Goal: Task Accomplishment & Management: Complete application form

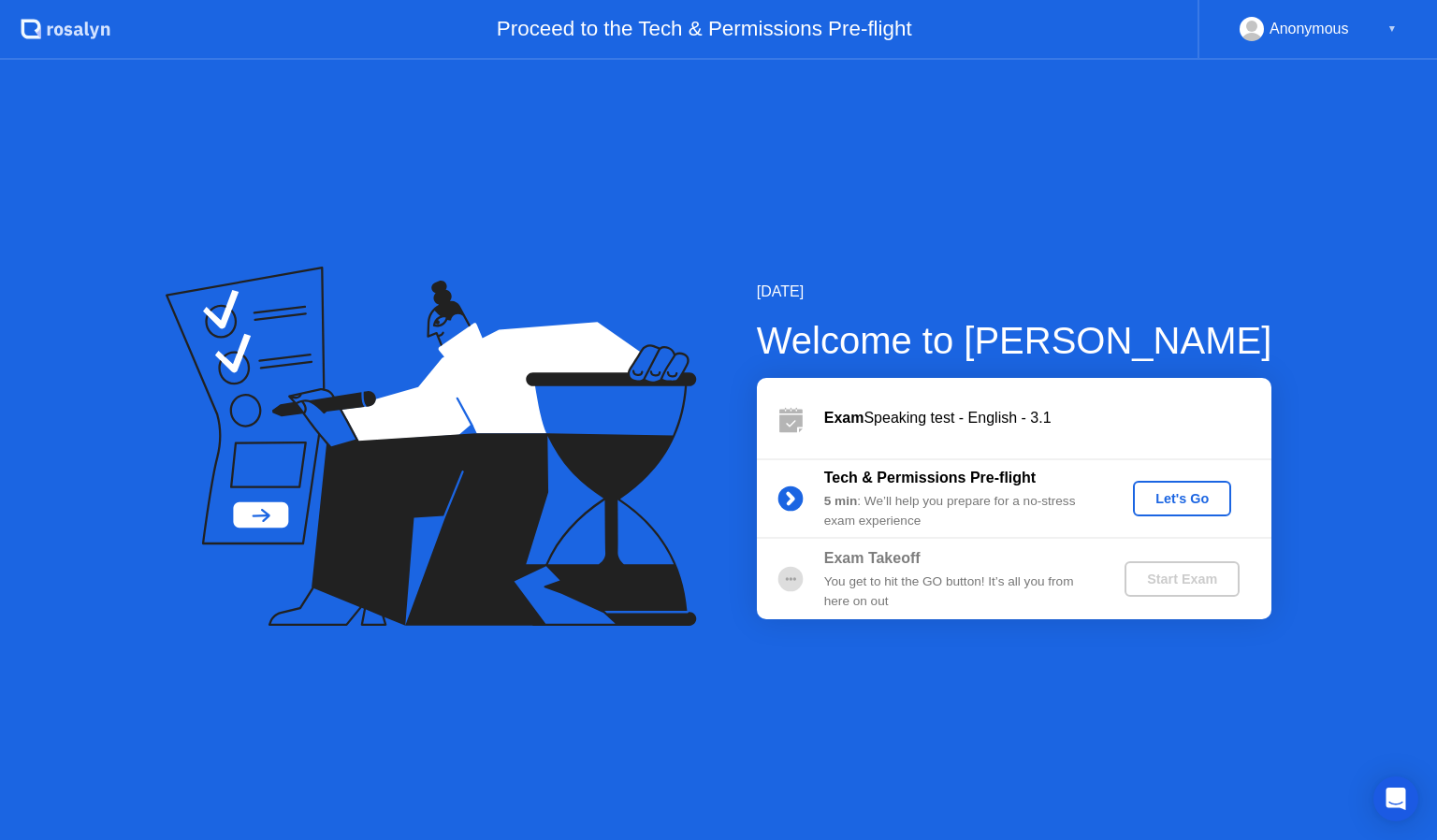
click at [1183, 502] on div "Let's Go" at bounding box center [1182, 498] width 83 height 15
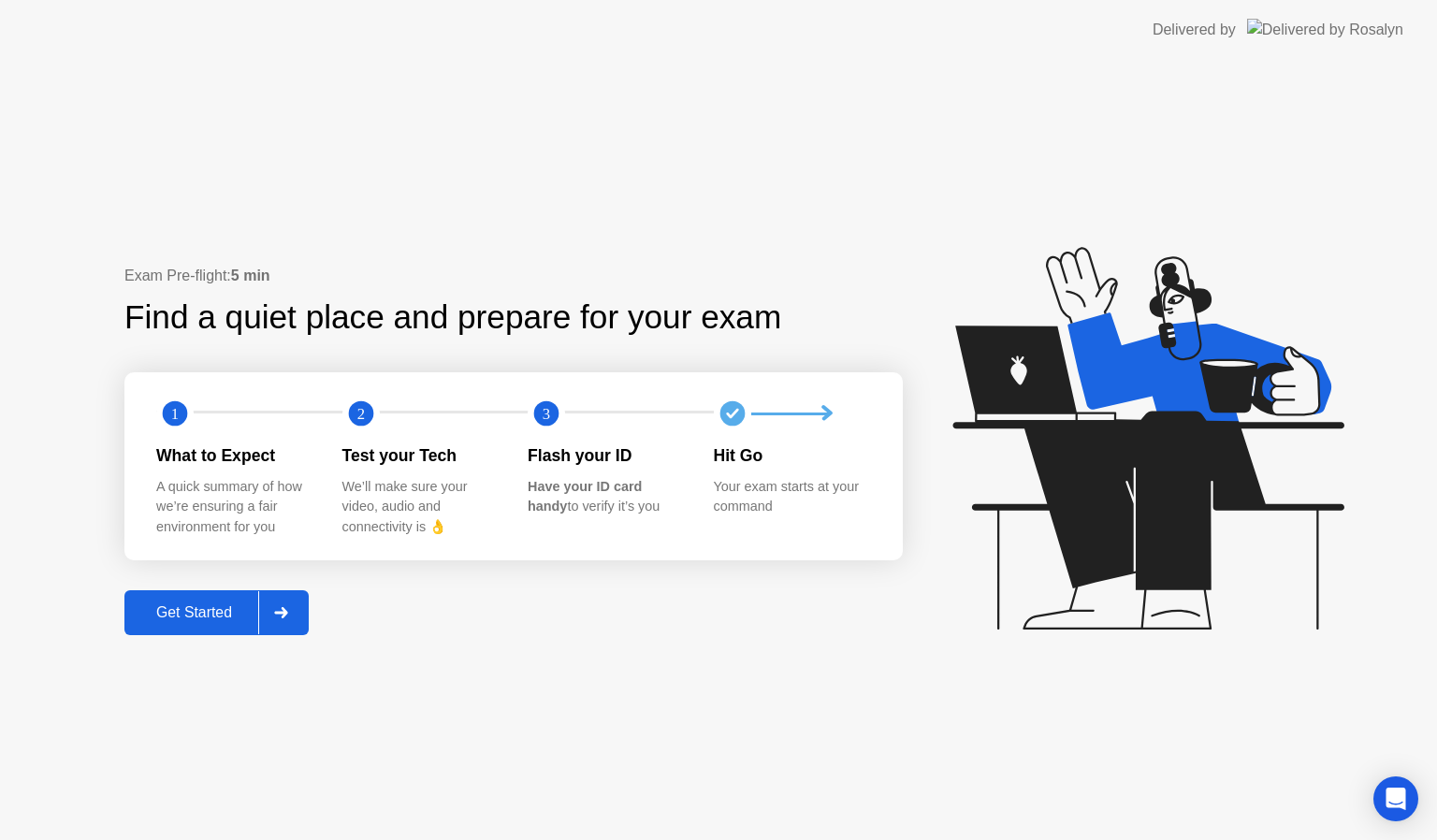
click at [288, 613] on icon at bounding box center [280, 613] width 13 height 12
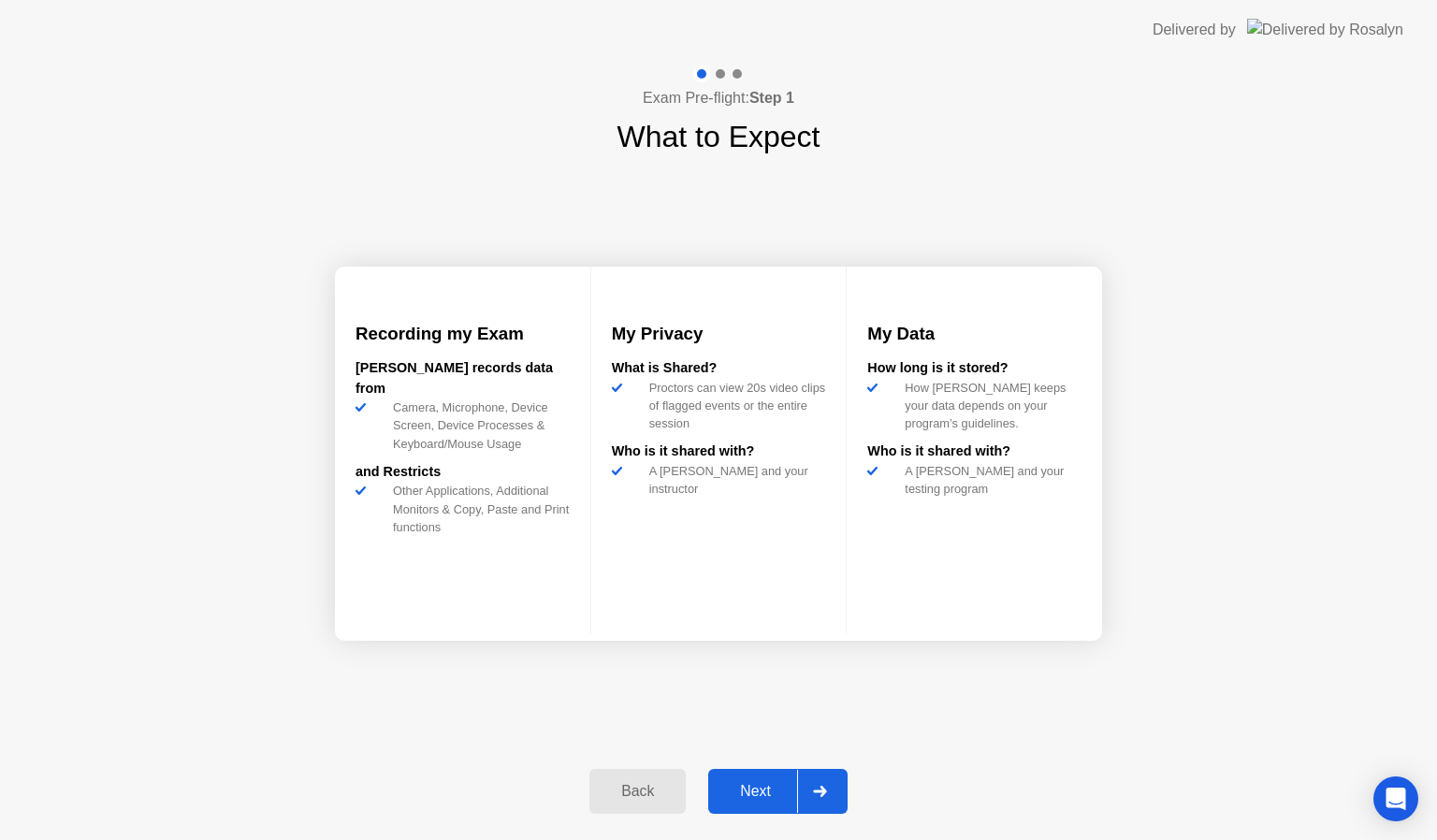
click at [822, 785] on icon at bounding box center [819, 791] width 13 height 12
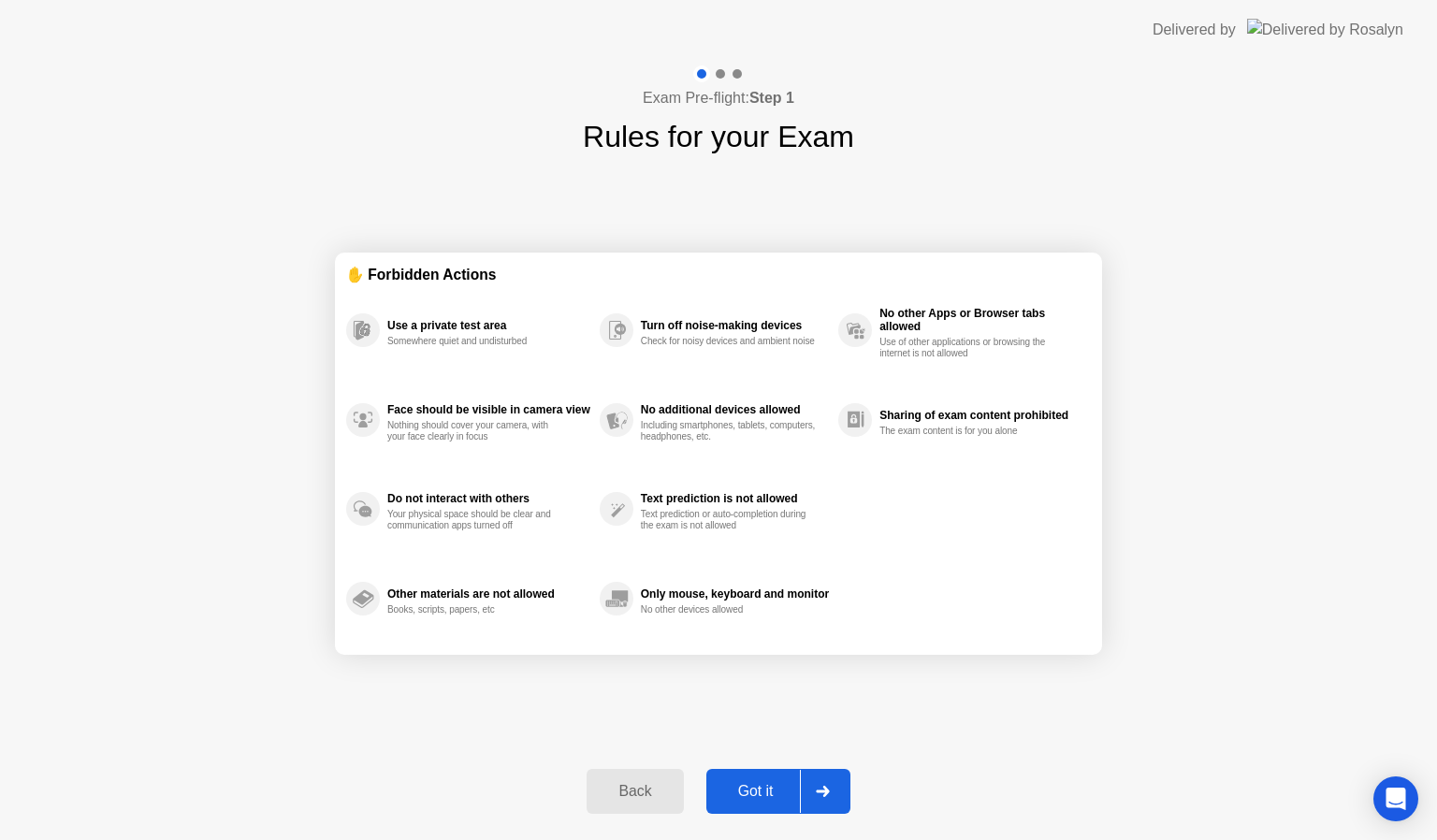
click at [822, 785] on icon at bounding box center [823, 791] width 14 height 12
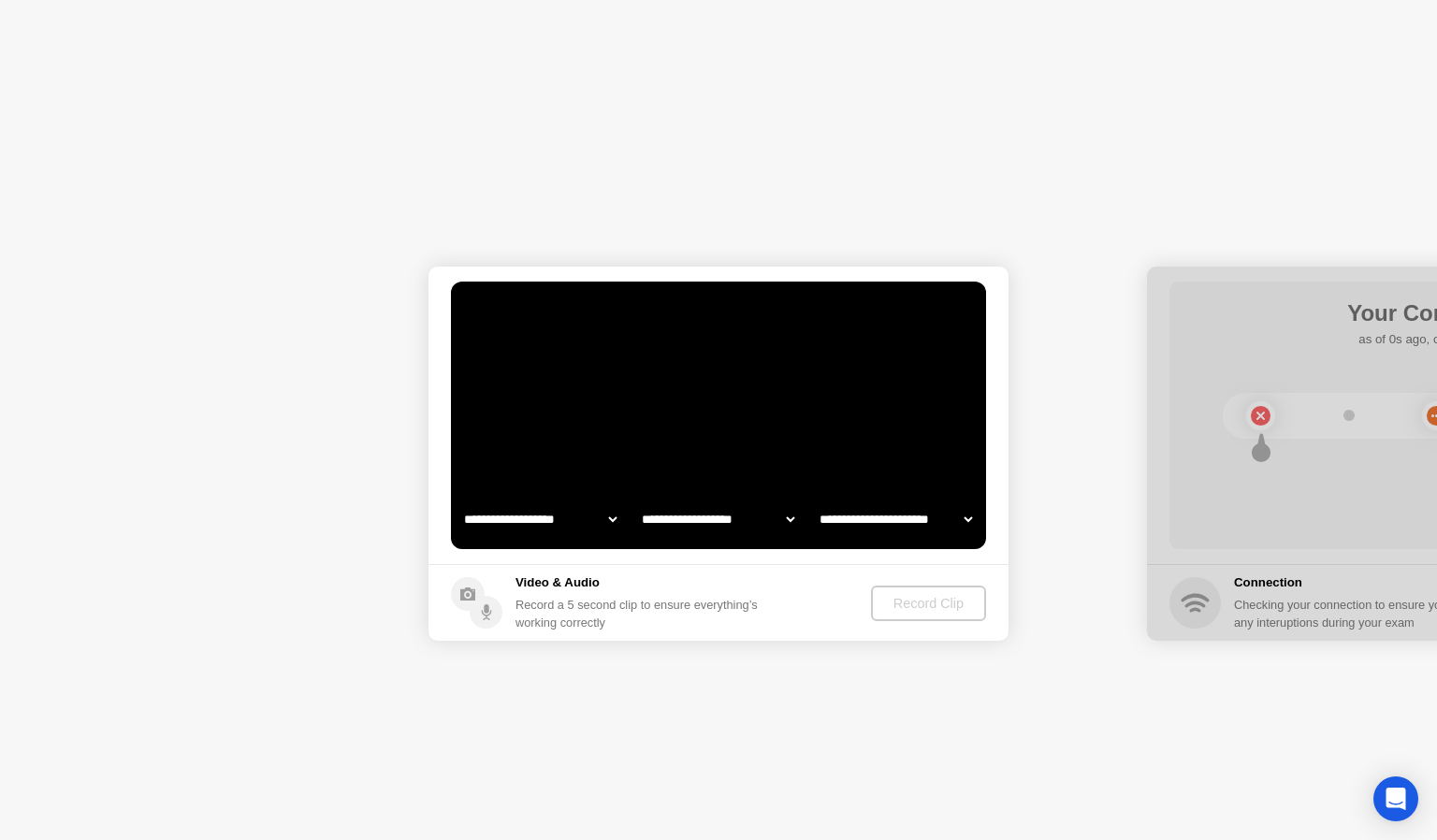
select select "**********"
select select "*******"
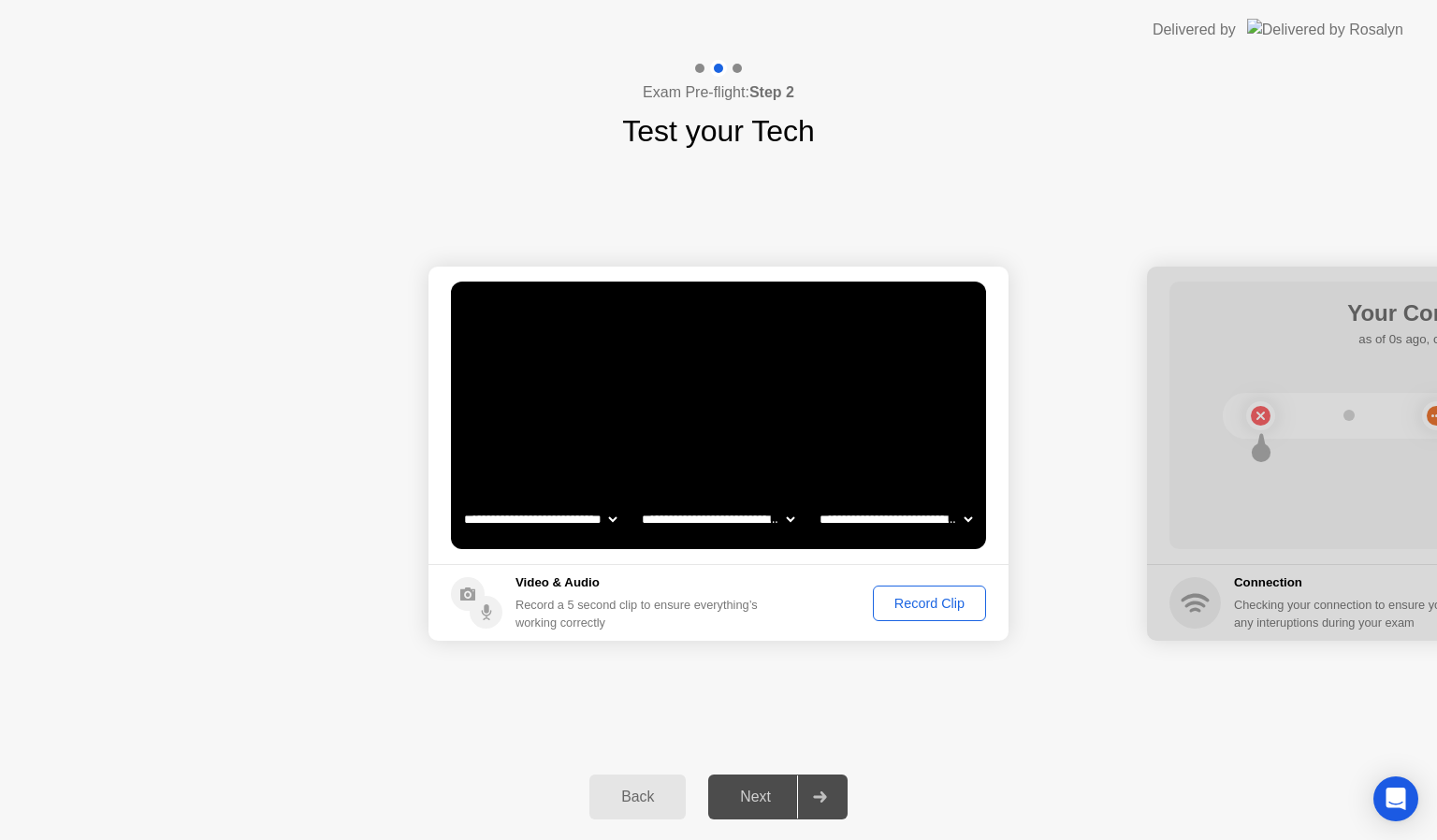
click at [927, 609] on div "Record Clip" at bounding box center [929, 602] width 100 height 15
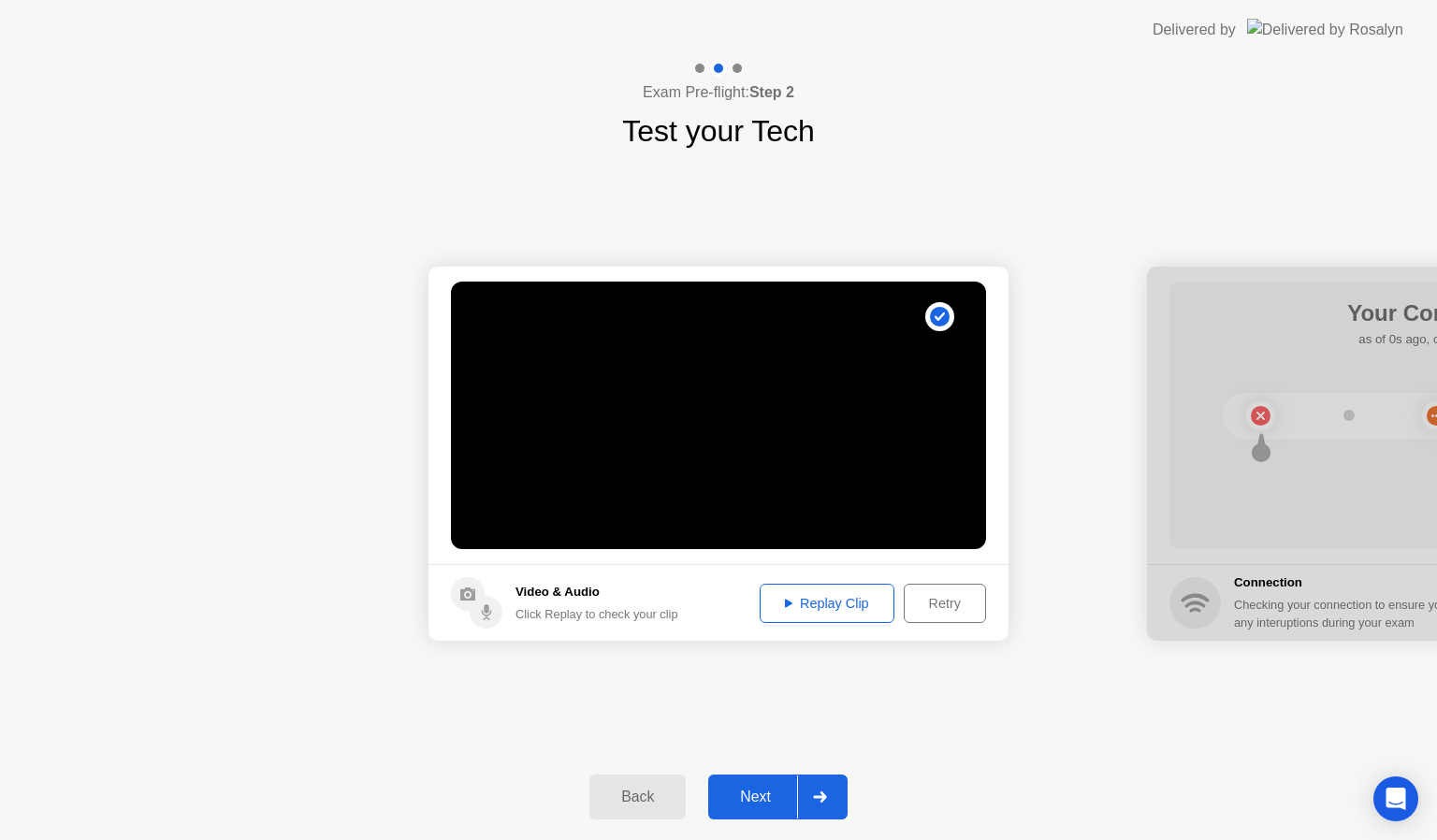
click at [831, 794] on div at bounding box center [819, 796] width 45 height 43
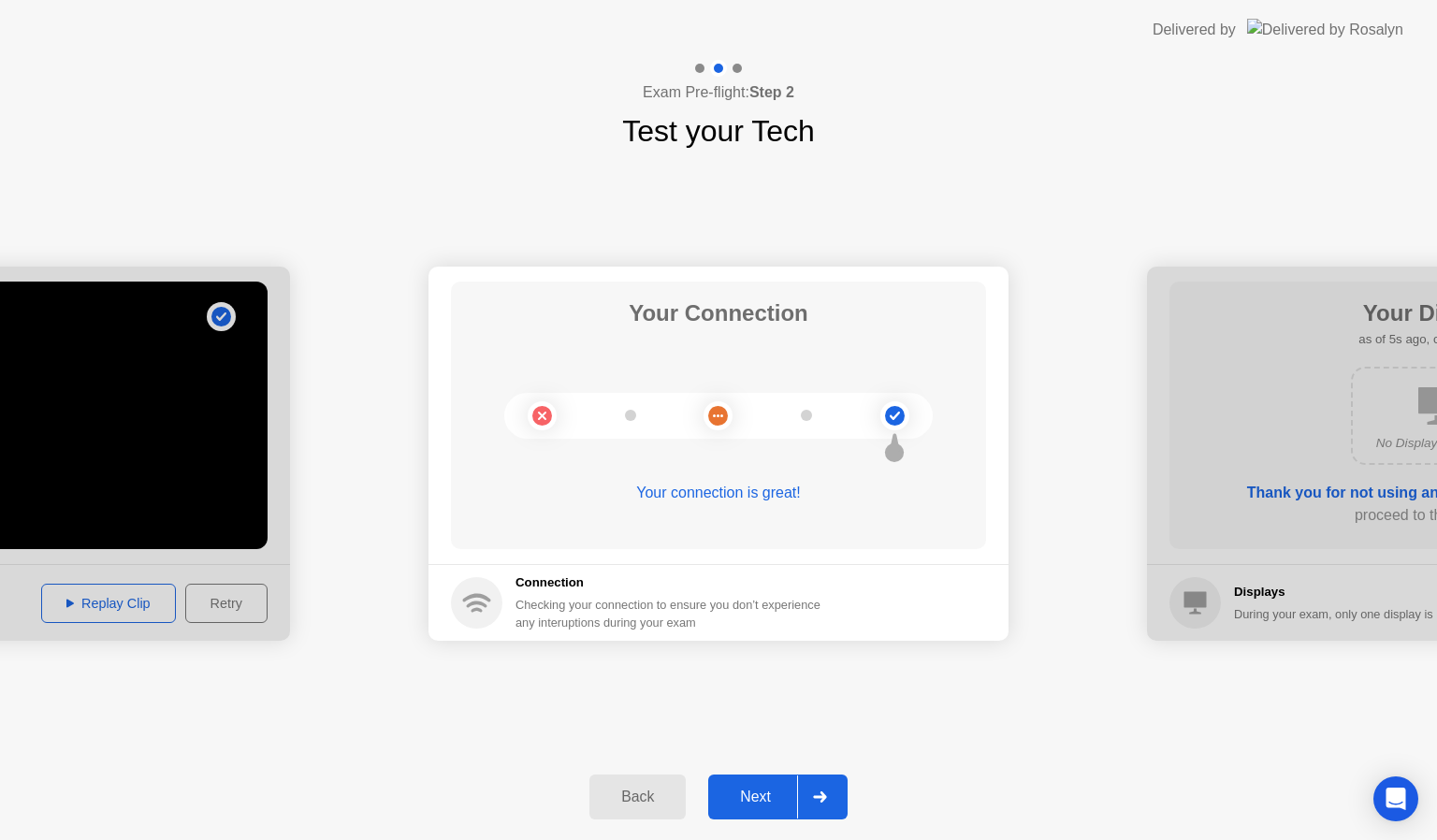
click at [838, 796] on div at bounding box center [819, 796] width 45 height 43
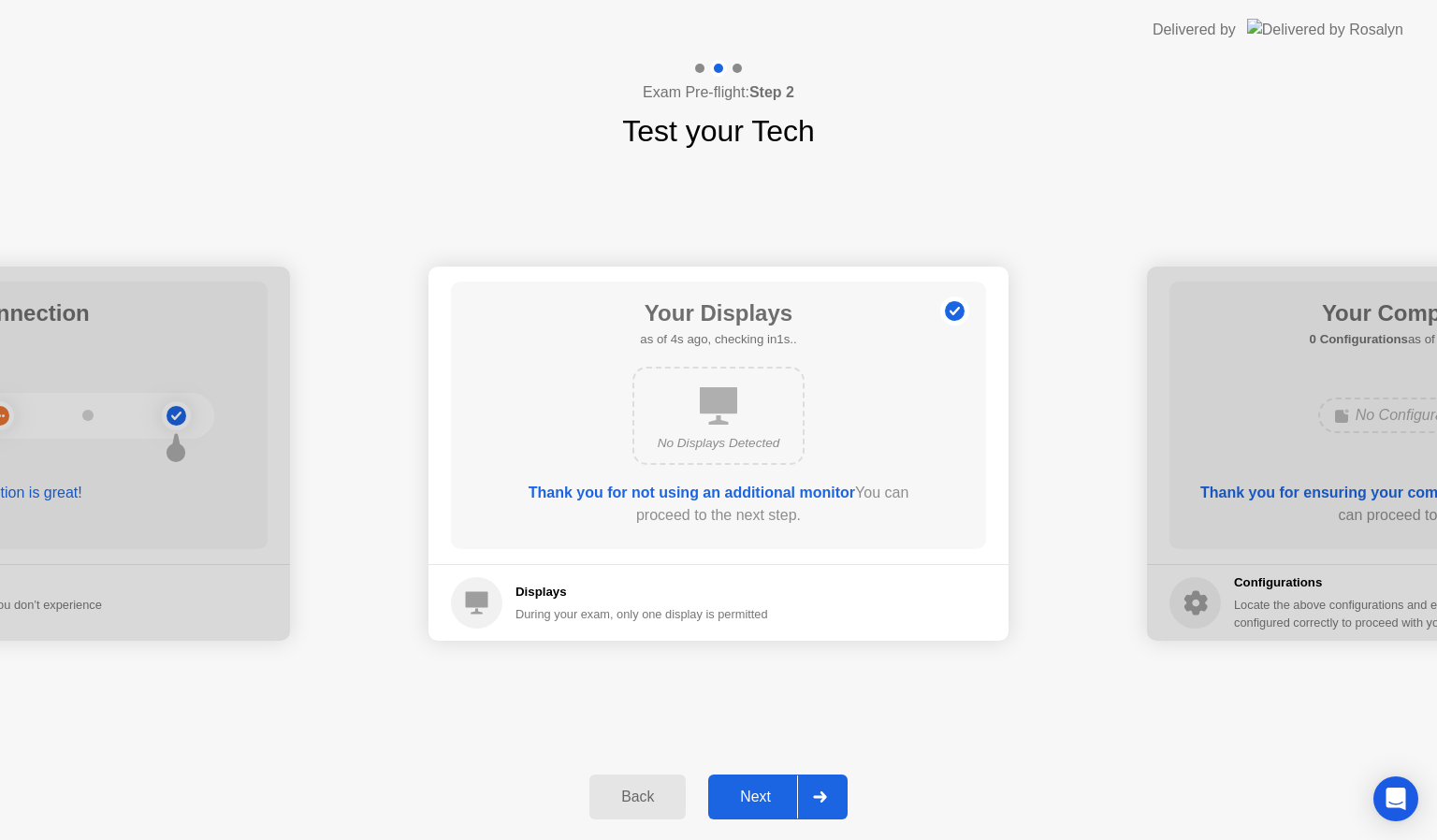
click at [816, 800] on icon at bounding box center [820, 797] width 14 height 12
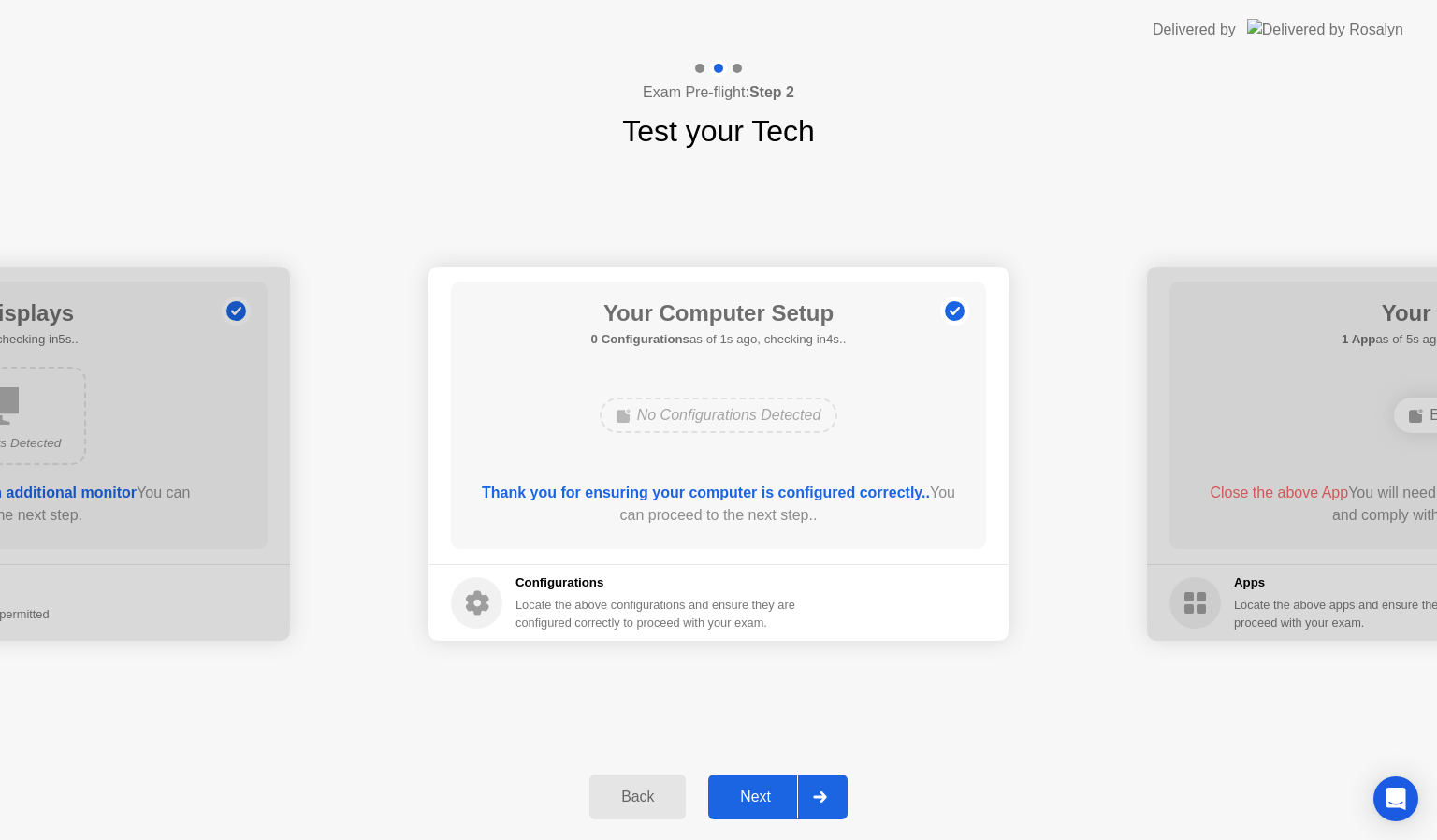
click at [816, 800] on icon at bounding box center [820, 797] width 14 height 12
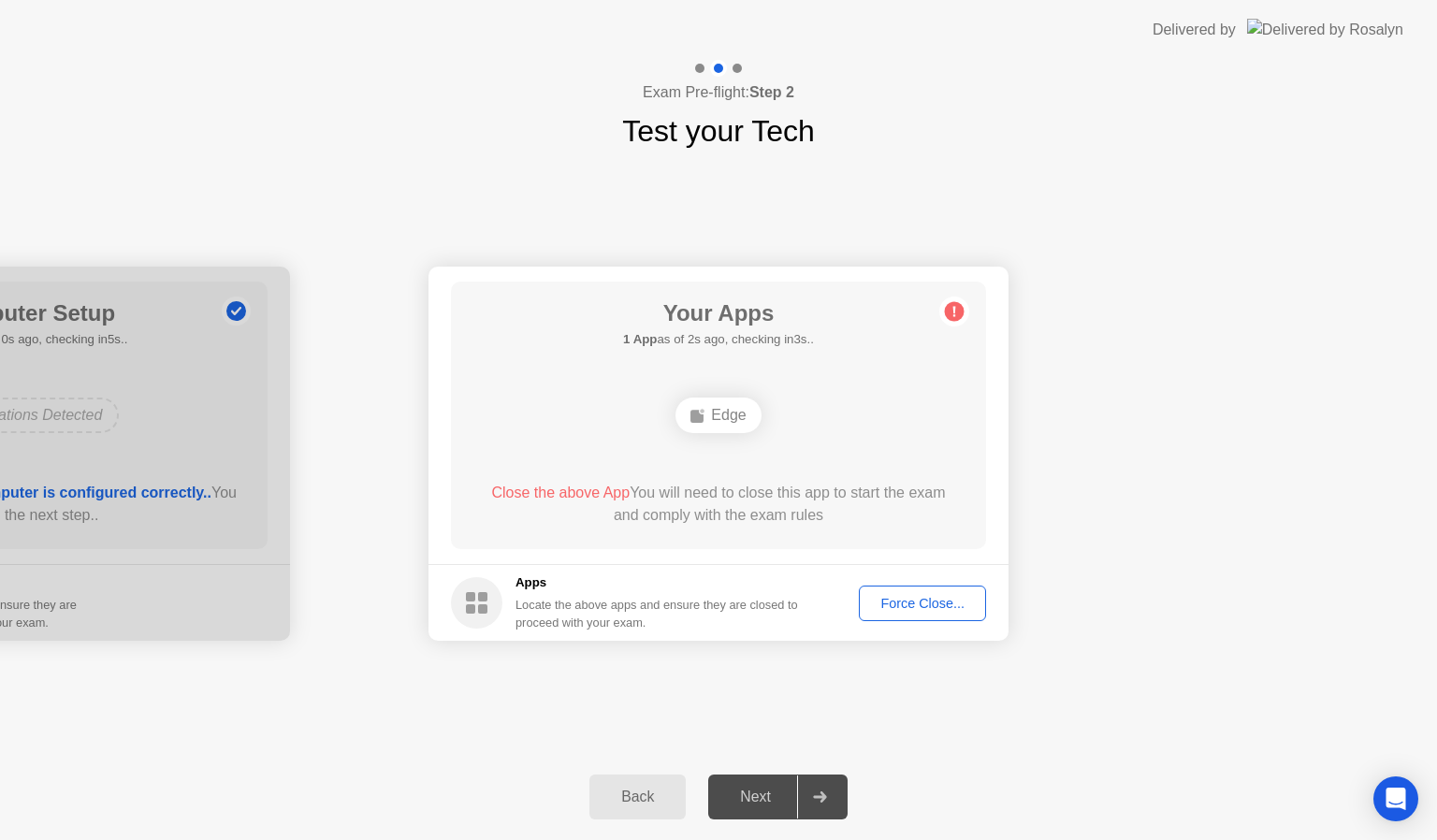
click at [920, 613] on button "Force Close..." at bounding box center [922, 603] width 127 height 35
click at [916, 595] on div "Force Close..." at bounding box center [922, 602] width 114 height 15
click at [947, 599] on div "Force Close..." at bounding box center [922, 602] width 114 height 15
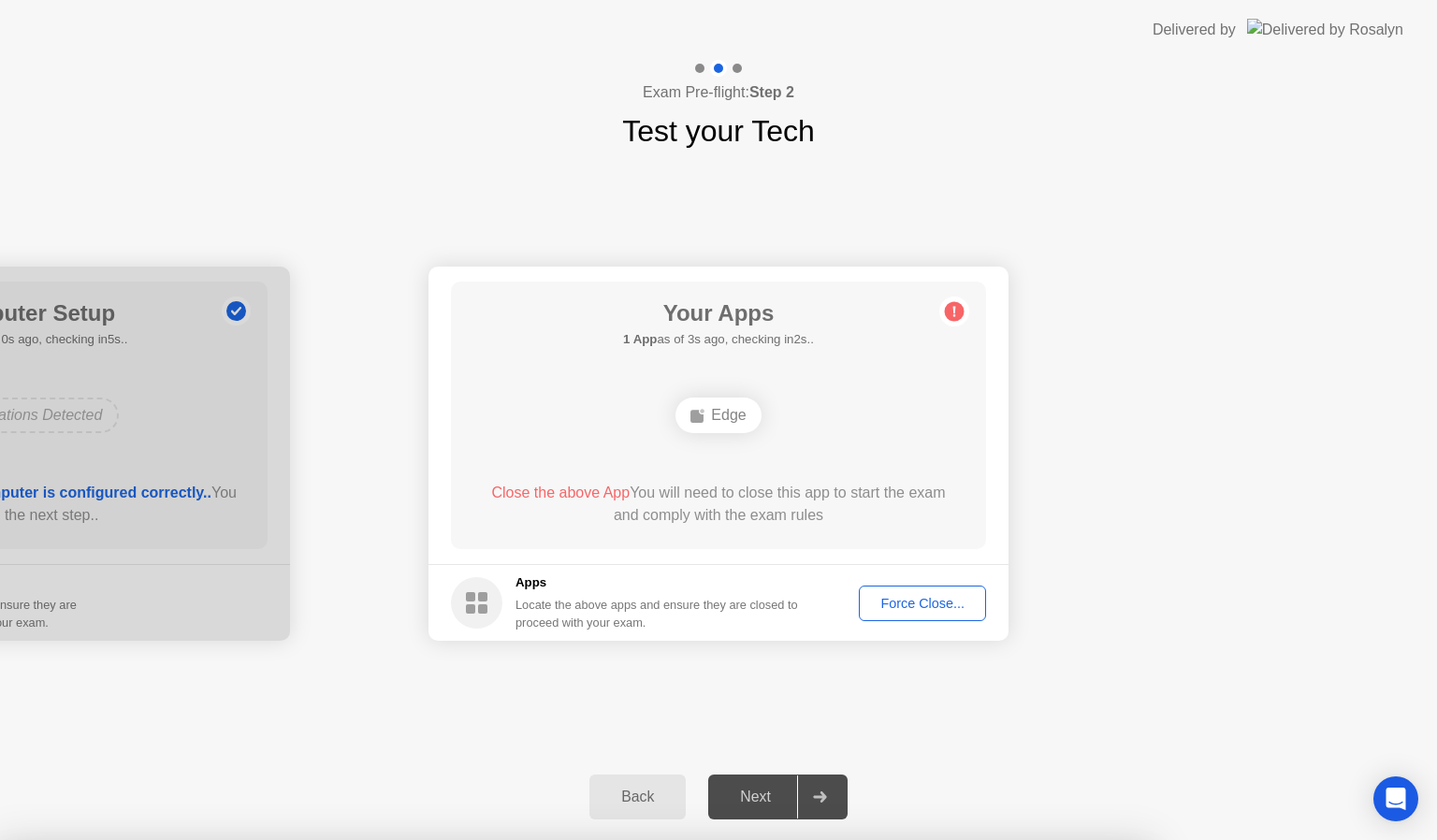
click at [924, 597] on div "Force Close..." at bounding box center [922, 602] width 114 height 15
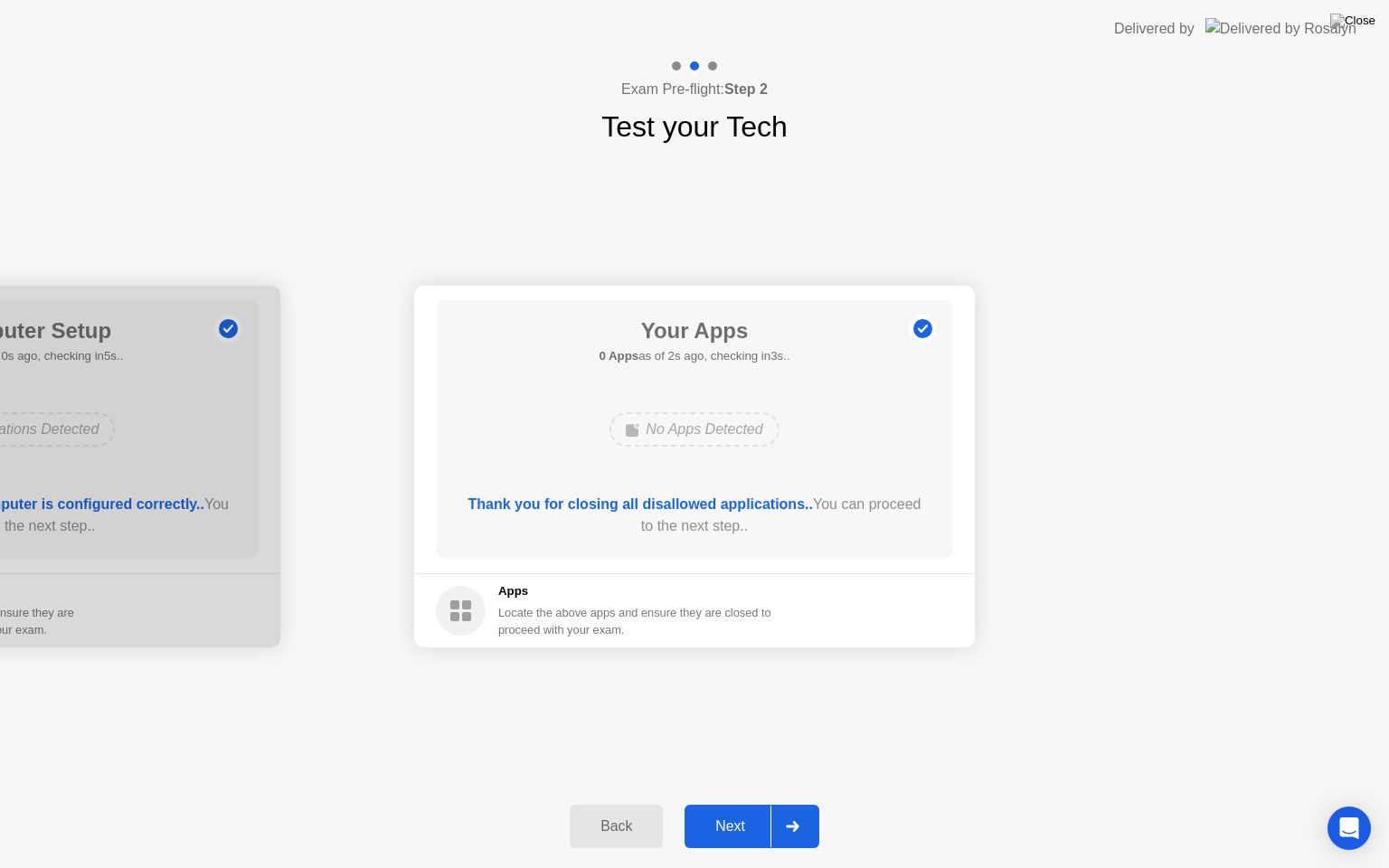
click at [807, 811] on div at bounding box center [792, 827] width 43 height 41
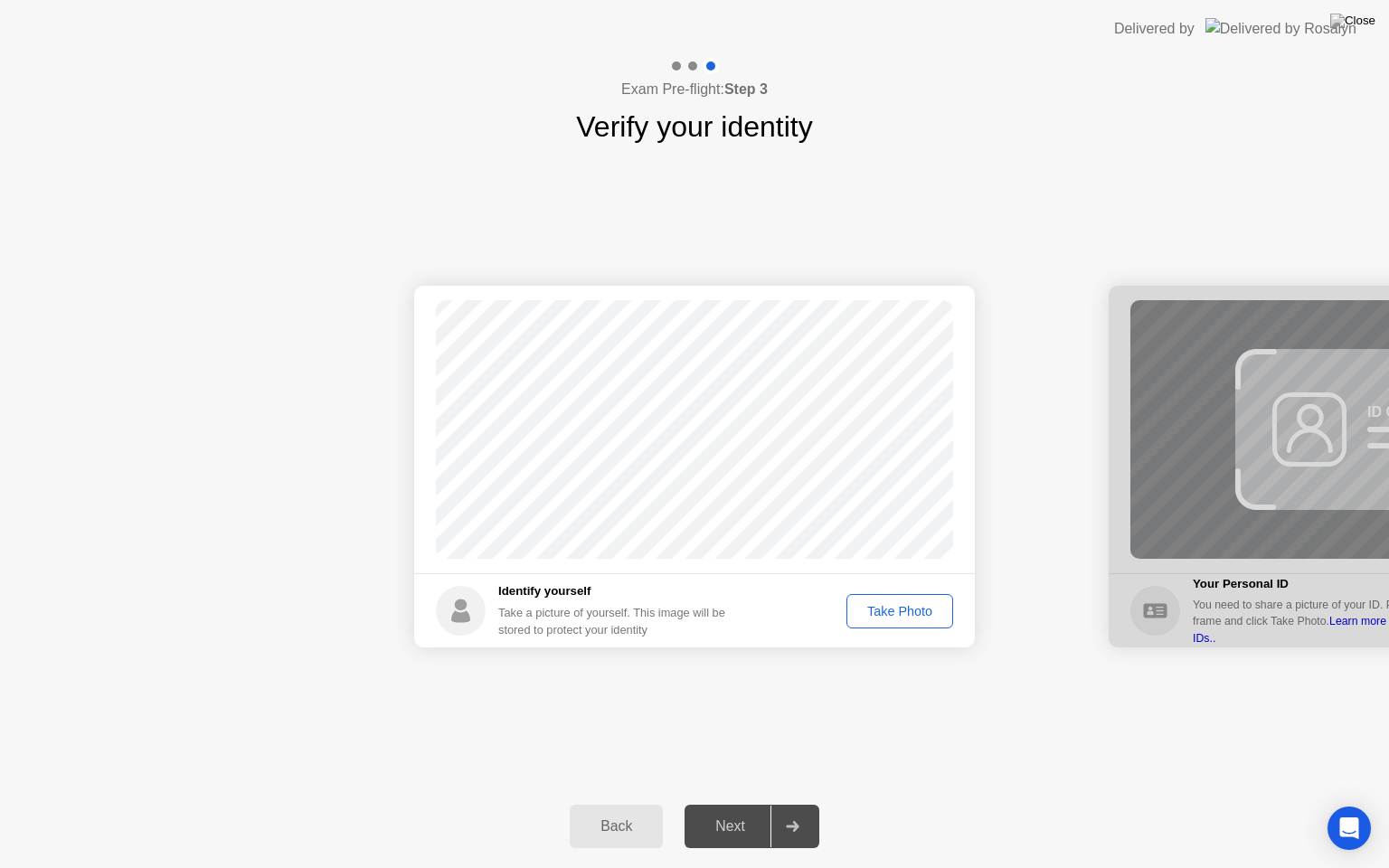
click at [891, 618] on div "Take Photo" at bounding box center [900, 611] width 94 height 14
click at [825, 811] on div "Back Next" at bounding box center [694, 827] width 1389 height 83
click at [804, 811] on div at bounding box center [792, 827] width 43 height 41
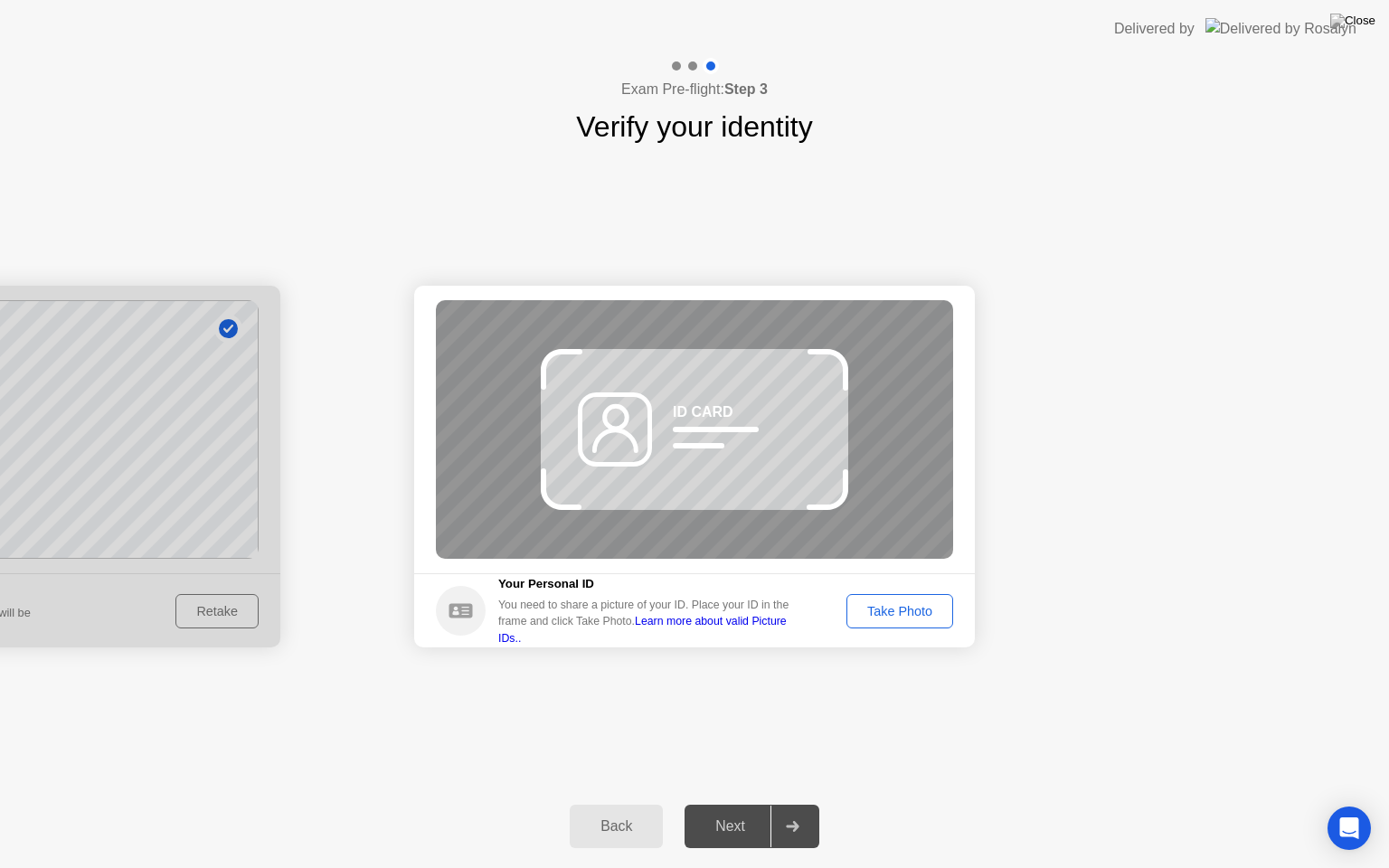
click at [901, 604] on div "Take Photo" at bounding box center [900, 611] width 94 height 14
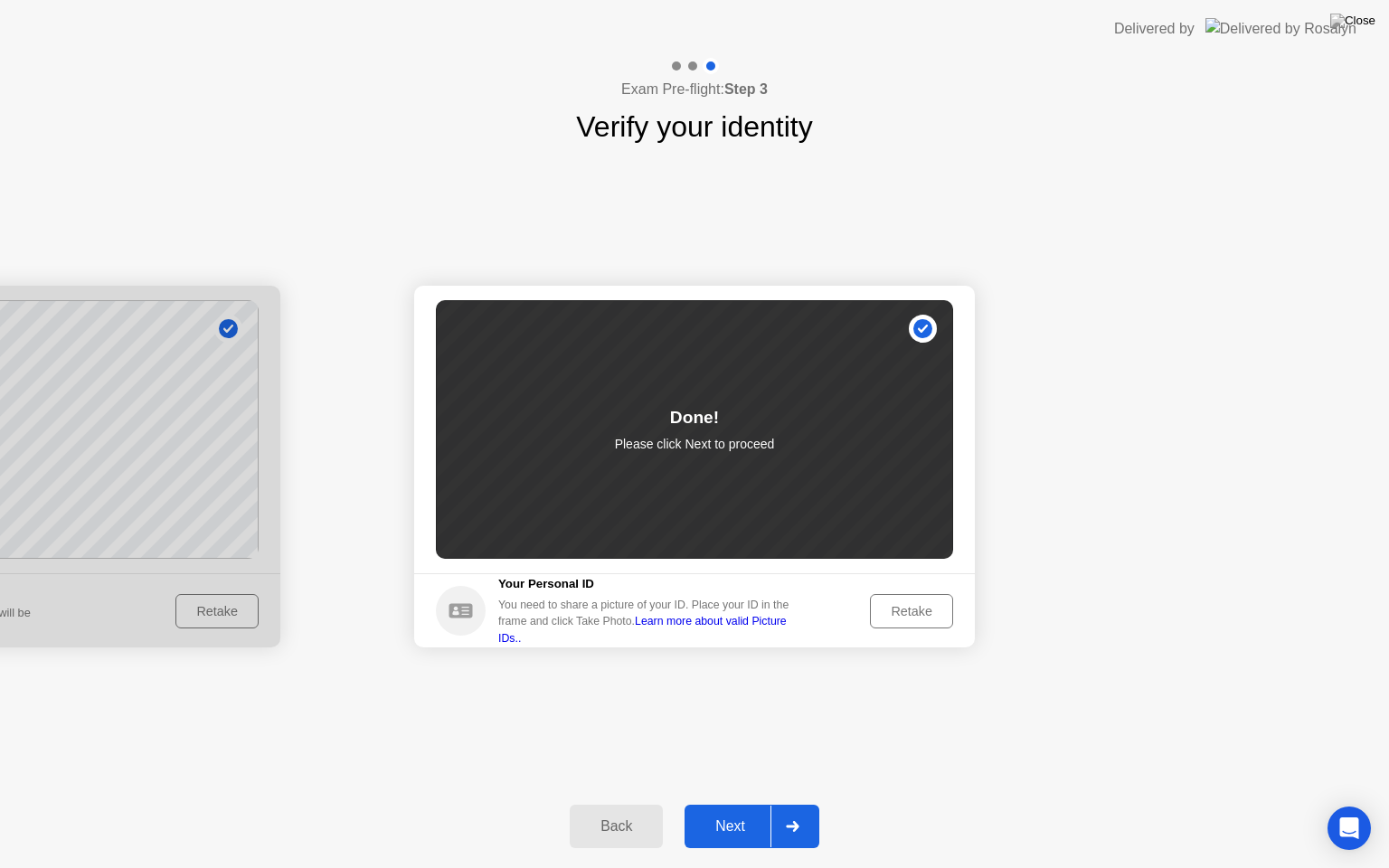
click at [915, 618] on div "Retake" at bounding box center [911, 611] width 71 height 14
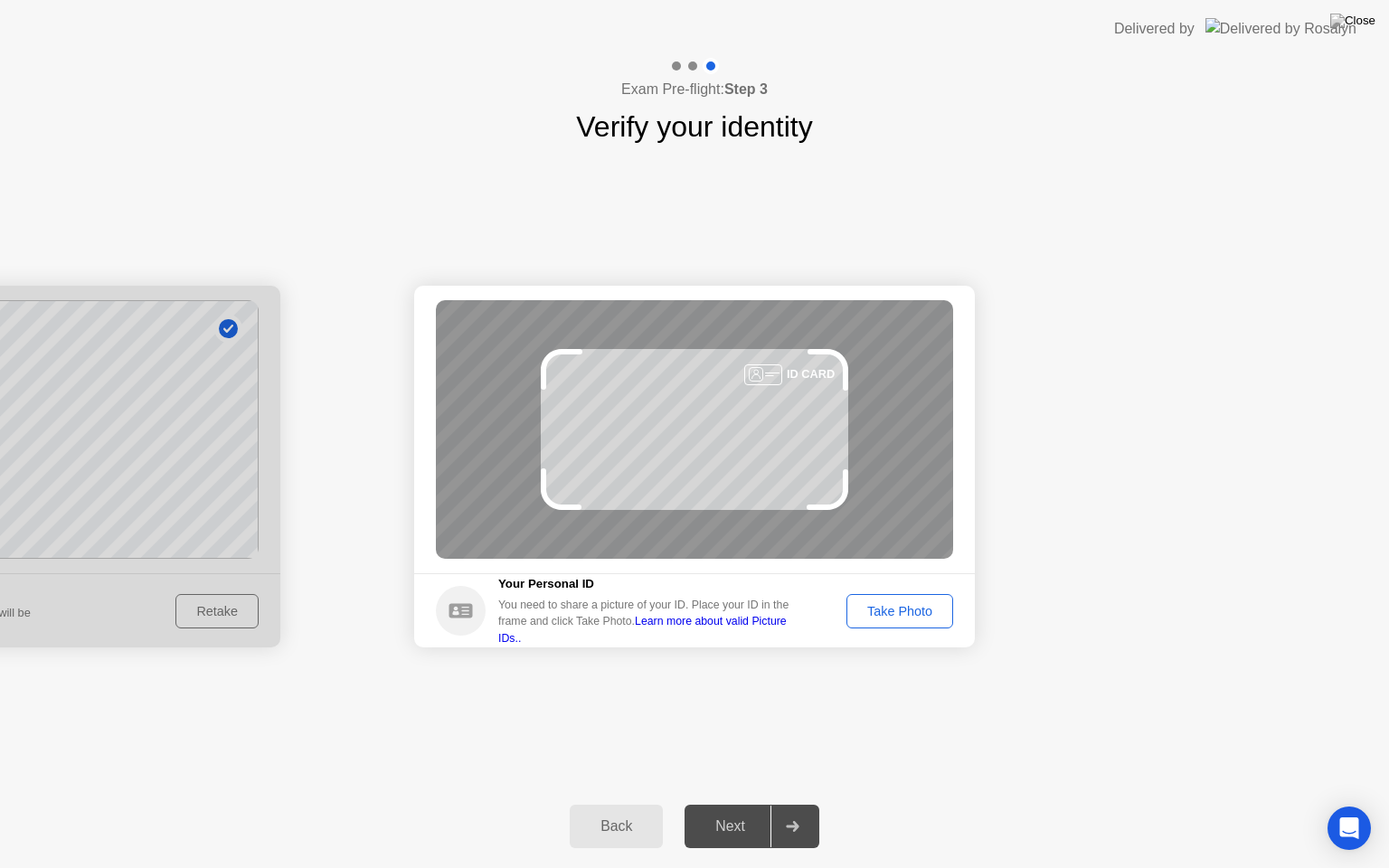
click at [885, 607] on div "Take Photo" at bounding box center [900, 611] width 94 height 14
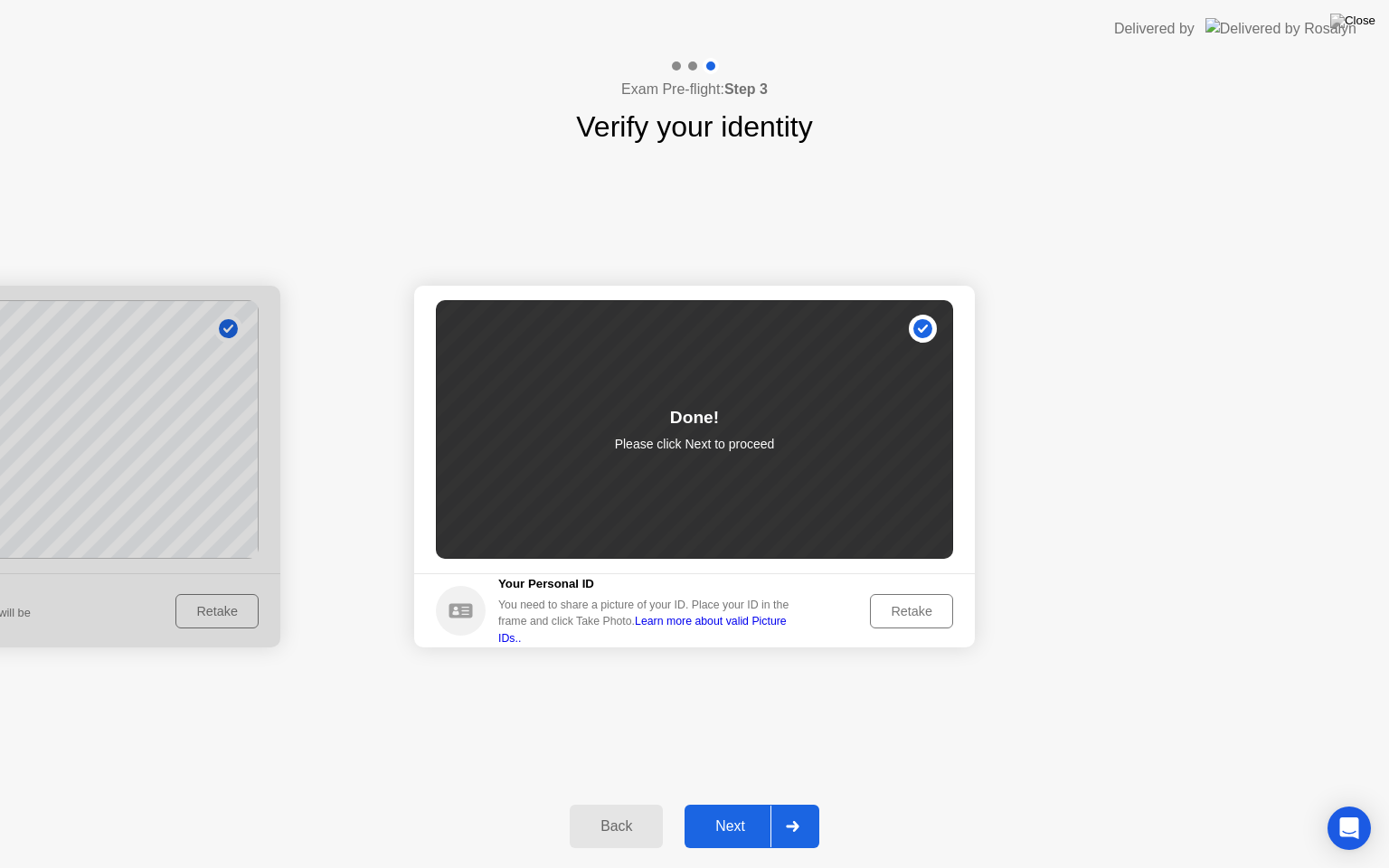
click at [801, 811] on div at bounding box center [792, 827] width 43 height 41
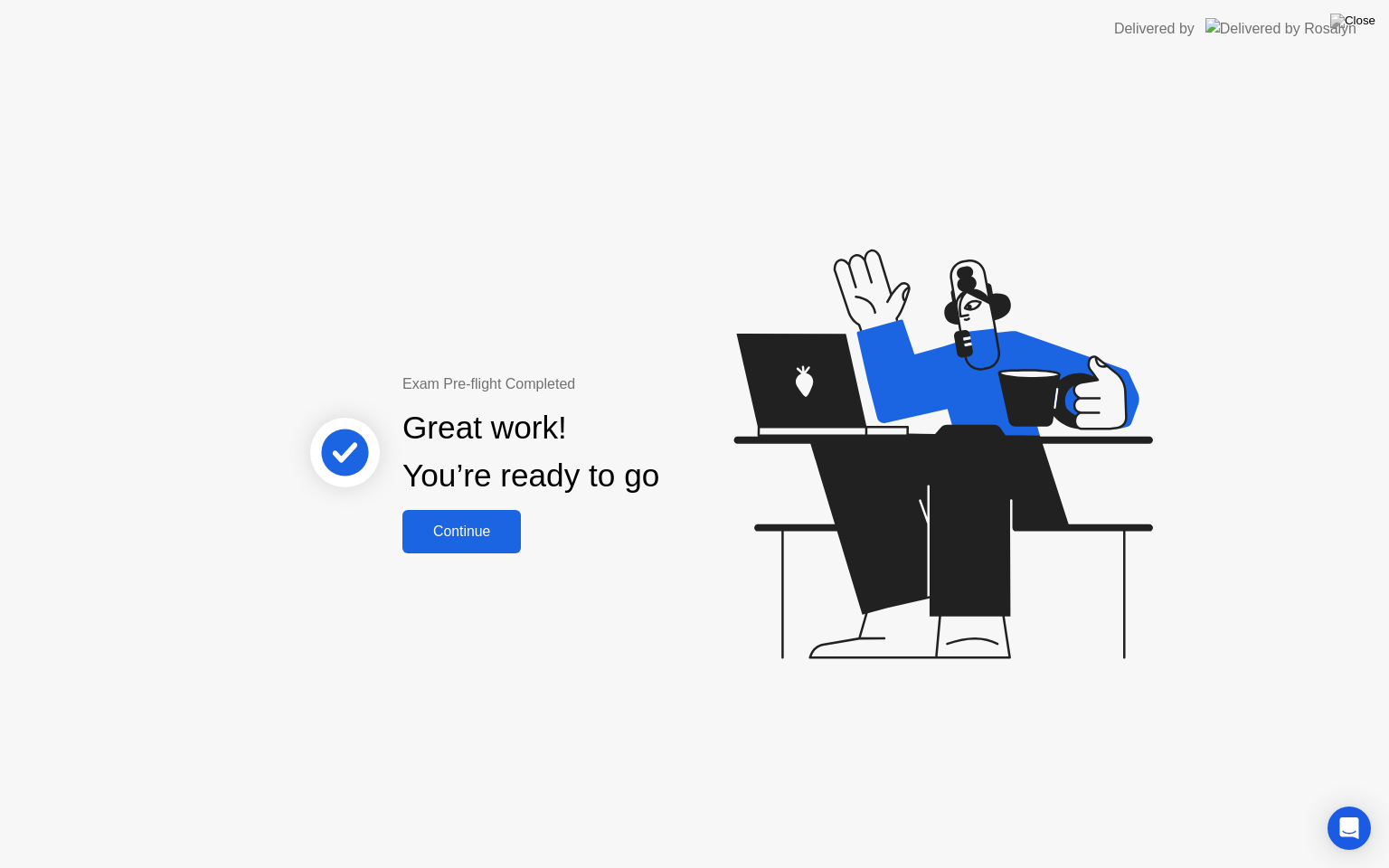
click at [483, 534] on div "Continue" at bounding box center [462, 532] width 107 height 16
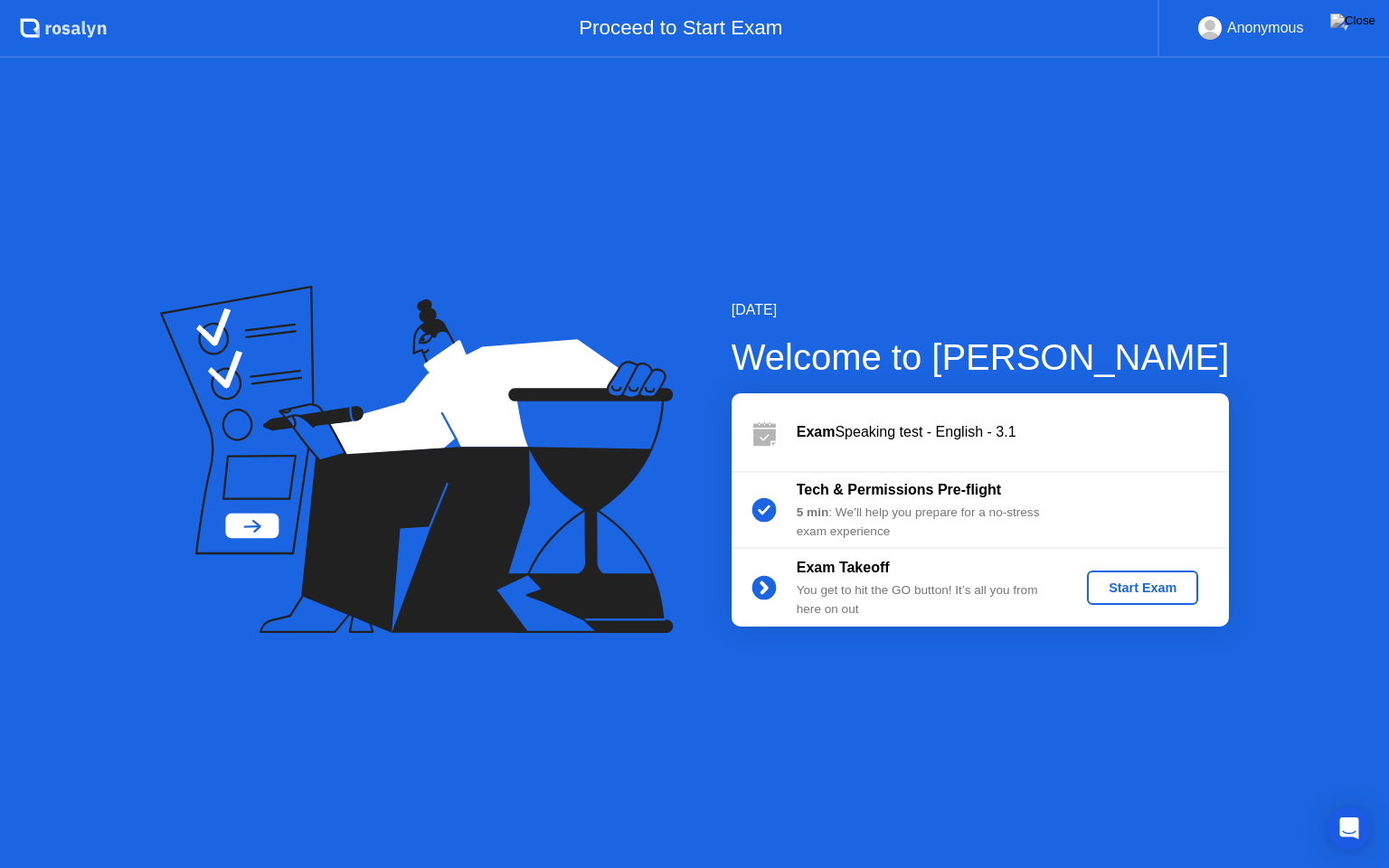
click at [1156, 581] on div "Start Exam" at bounding box center [1142, 587] width 97 height 14
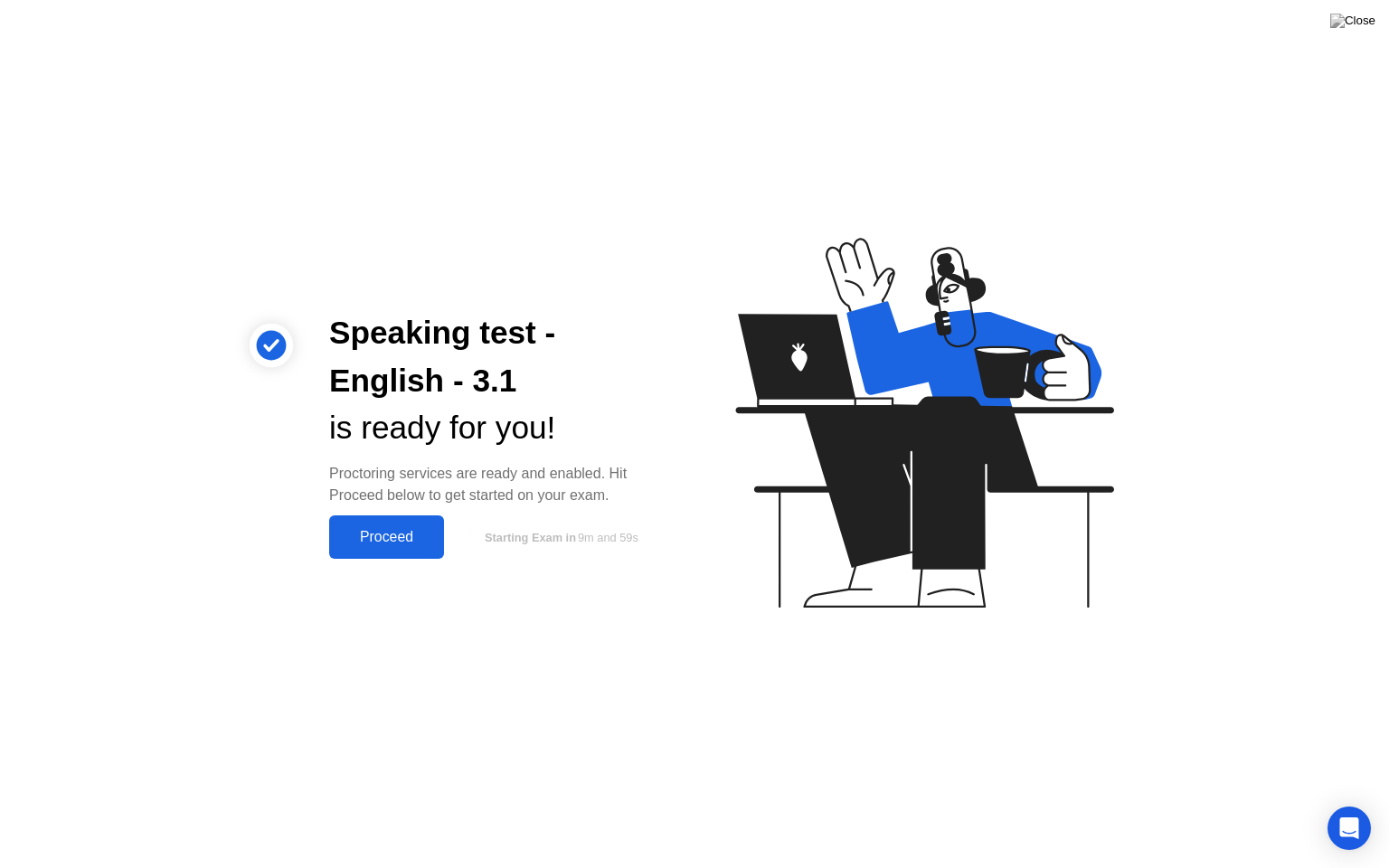
click at [376, 546] on div "Proceed" at bounding box center [386, 536] width 104 height 16
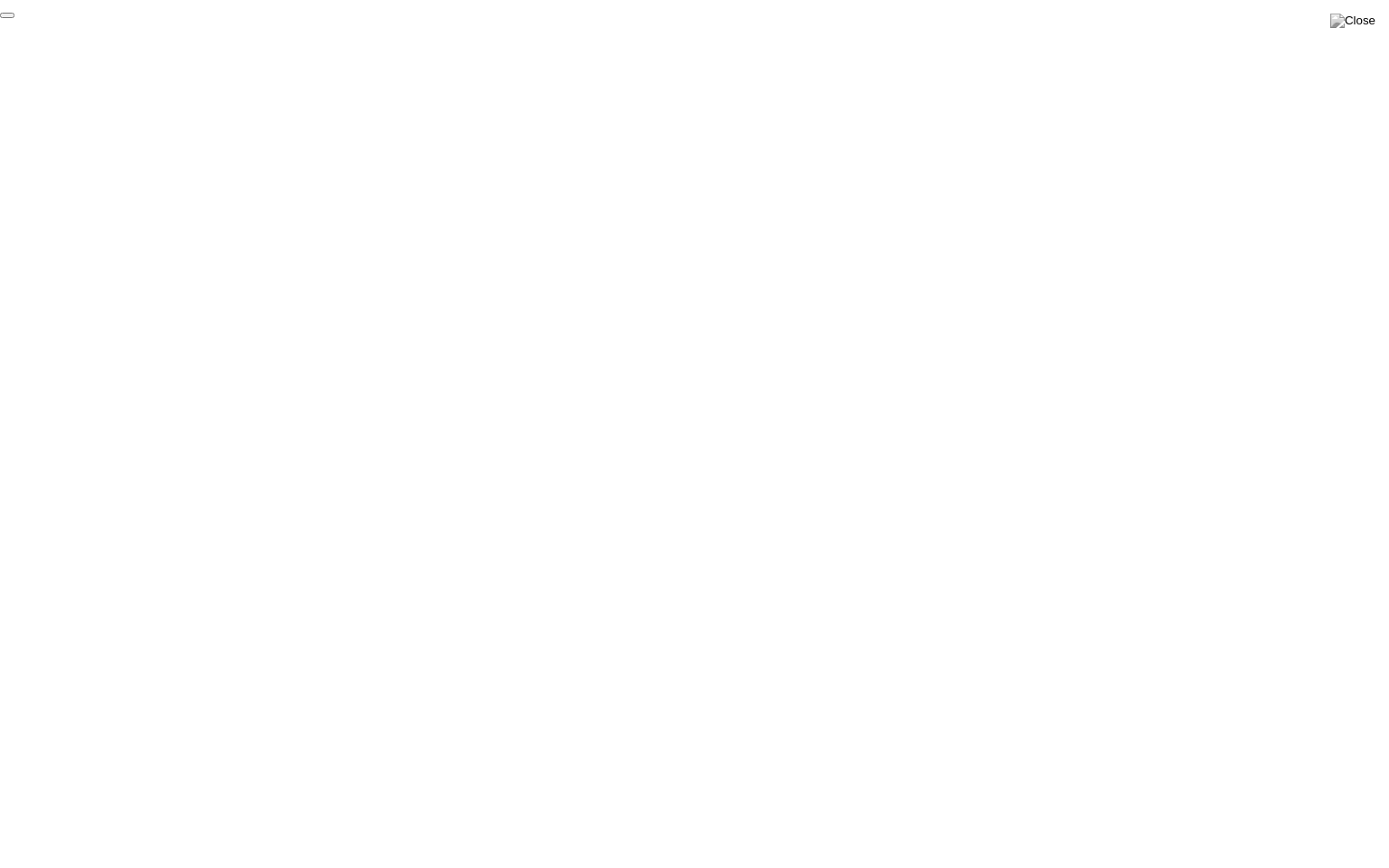
click div "End Proctoring Session"
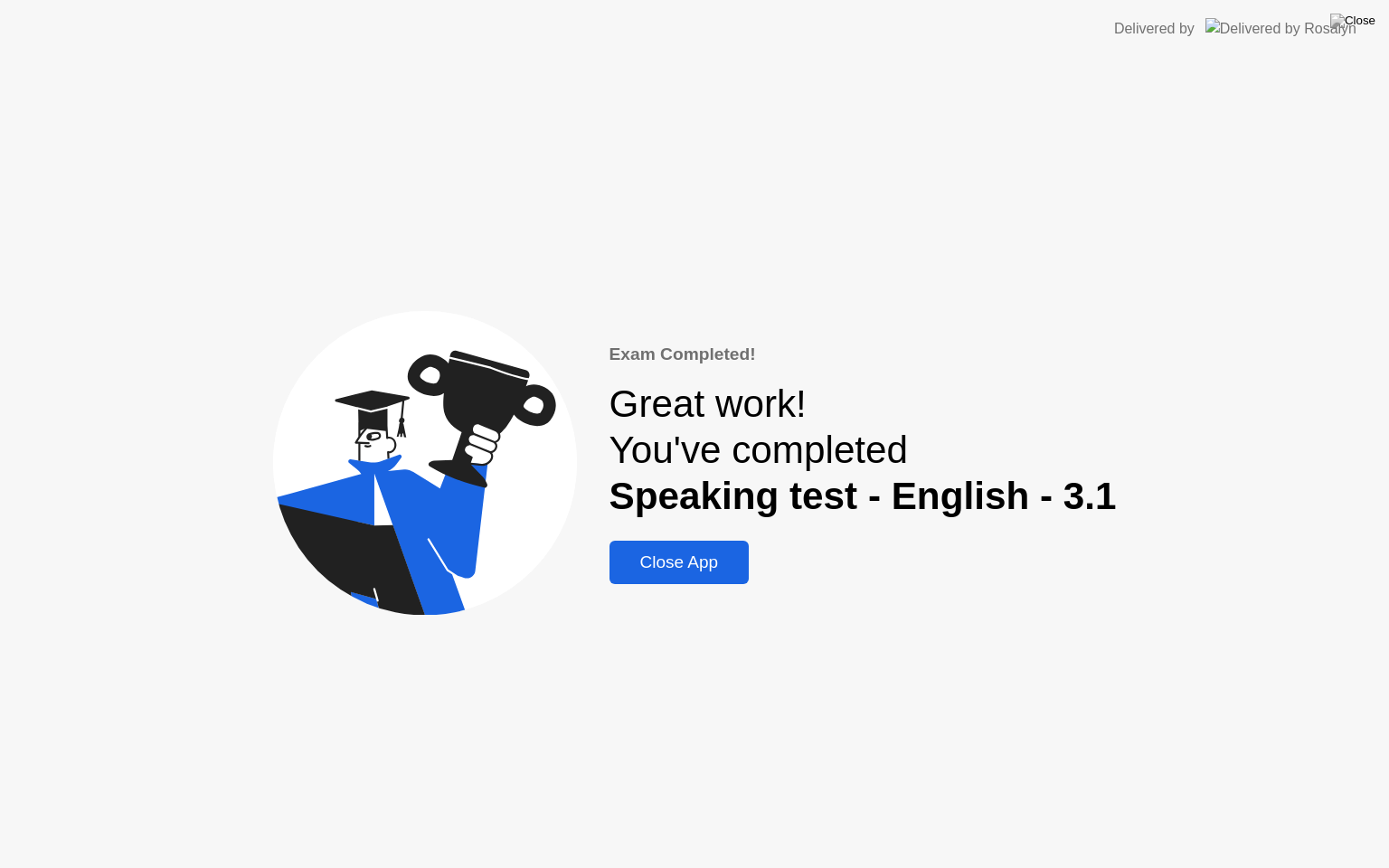
click at [702, 566] on div "Close App" at bounding box center [678, 562] width 129 height 20
